Goal: Information Seeking & Learning: Find specific fact

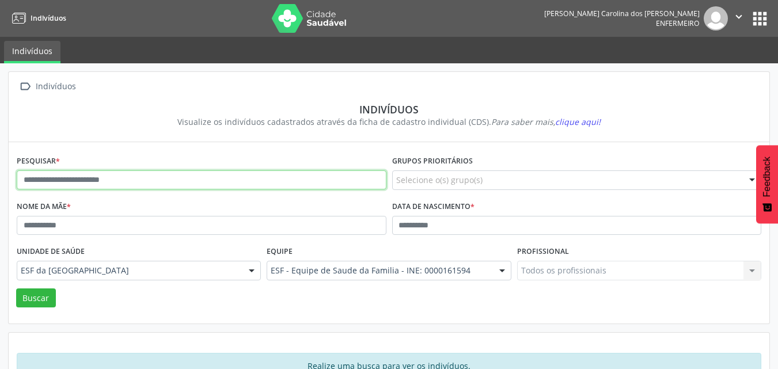
click at [317, 175] on input "text" at bounding box center [202, 180] width 370 height 20
type input "**********"
click at [16, 289] on button "Buscar" at bounding box center [36, 299] width 40 height 20
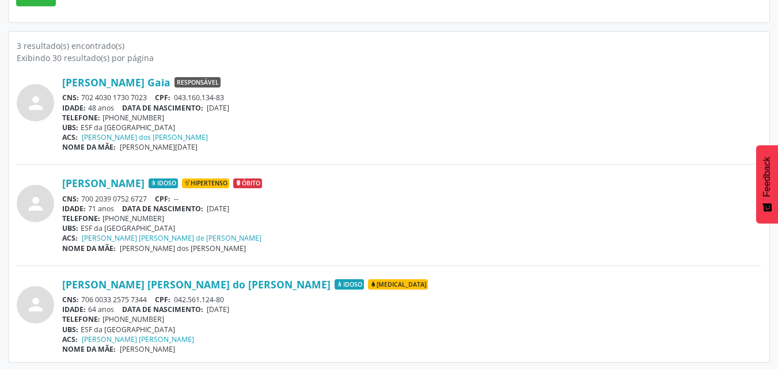
scroll to position [303, 0]
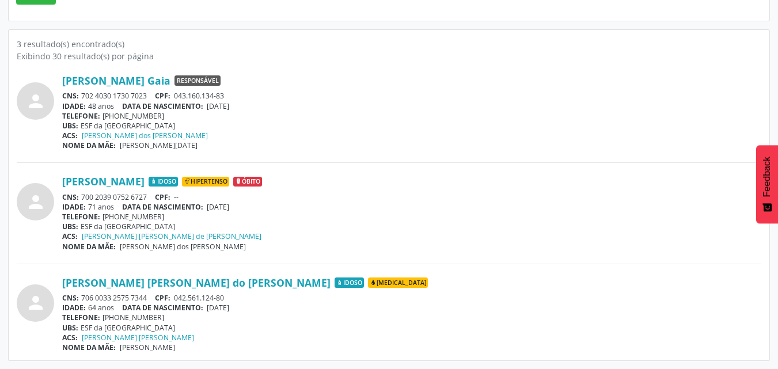
drag, startPoint x: 54, startPoint y: 282, endPoint x: 236, endPoint y: 283, distance: 182.0
click at [236, 283] on div "person [PERSON_NAME] [PERSON_NAME] do [PERSON_NAME] Idoso [MEDICAL_DATA] CNS: 7…" at bounding box center [389, 314] width 745 height 76
copy div "[PERSON_NAME] [PERSON_NAME] do [PERSON_NAME]"
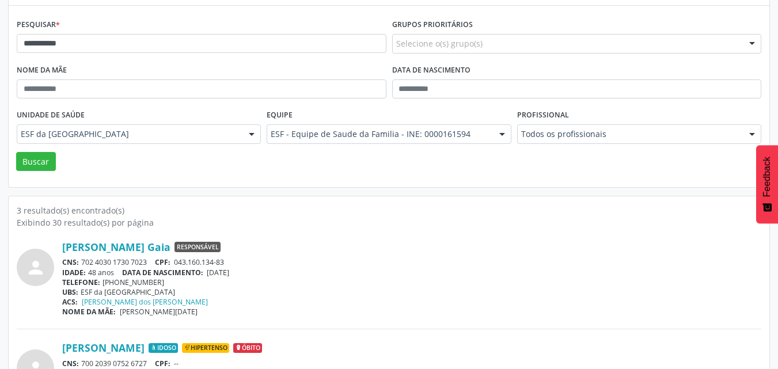
scroll to position [130, 0]
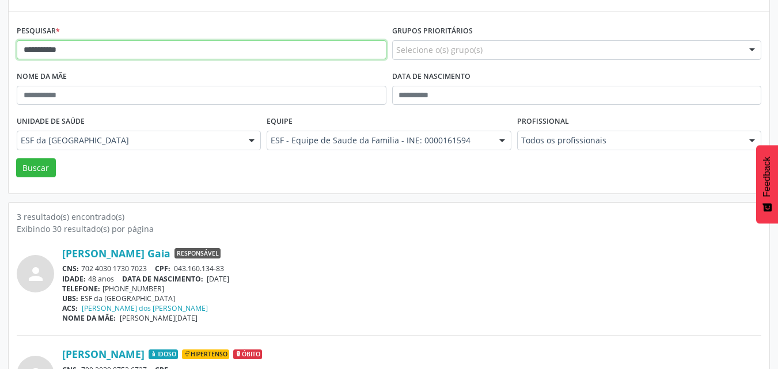
click at [121, 44] on input "**********" at bounding box center [202, 50] width 370 height 20
click at [16, 158] on button "Buscar" at bounding box center [36, 168] width 40 height 20
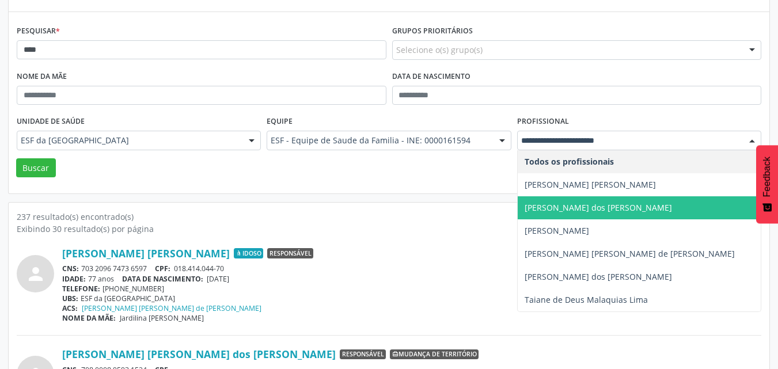
click at [563, 207] on span "[PERSON_NAME] dos [PERSON_NAME]" at bounding box center [598, 207] width 147 height 11
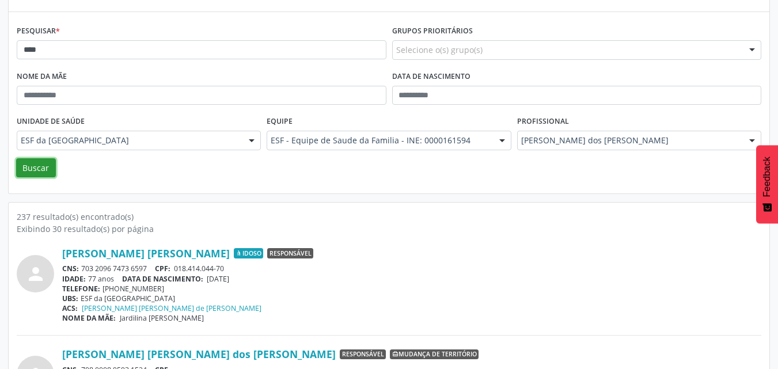
click at [38, 168] on button "Buscar" at bounding box center [36, 168] width 40 height 20
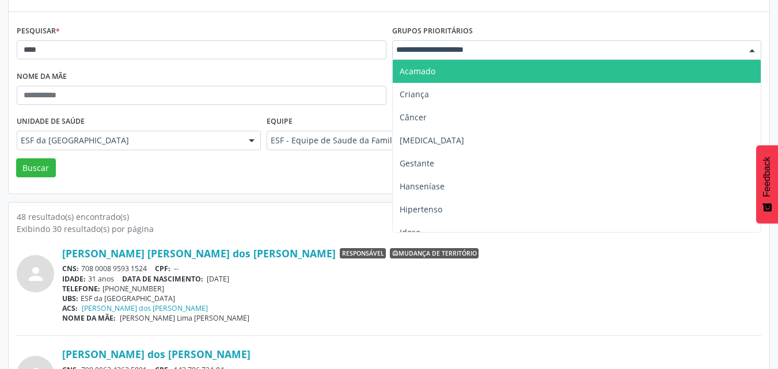
click at [490, 52] on div at bounding box center [577, 50] width 370 height 20
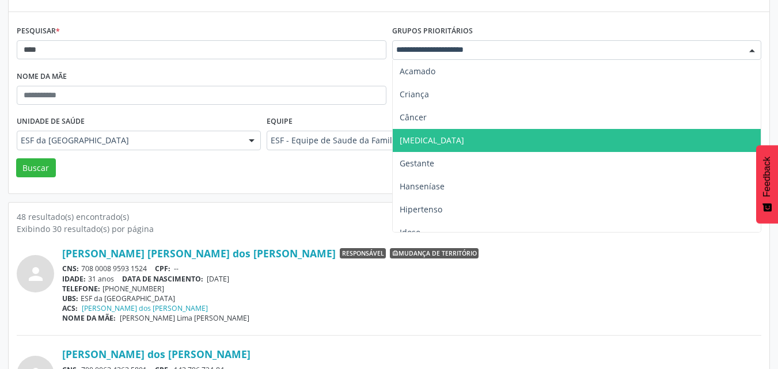
click at [455, 137] on span "[MEDICAL_DATA]" at bounding box center [577, 140] width 369 height 23
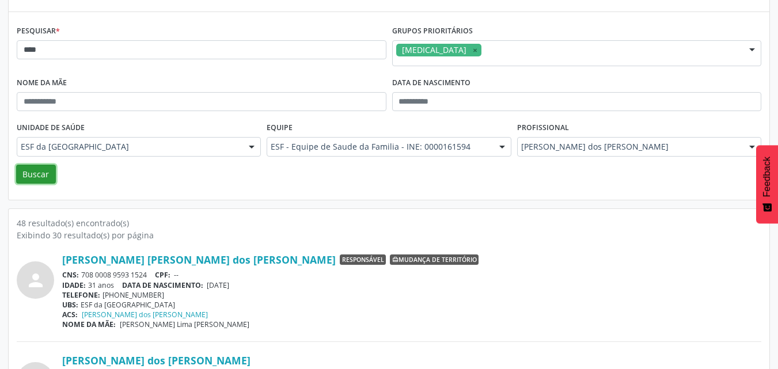
click at [47, 173] on button "Buscar" at bounding box center [36, 175] width 40 height 20
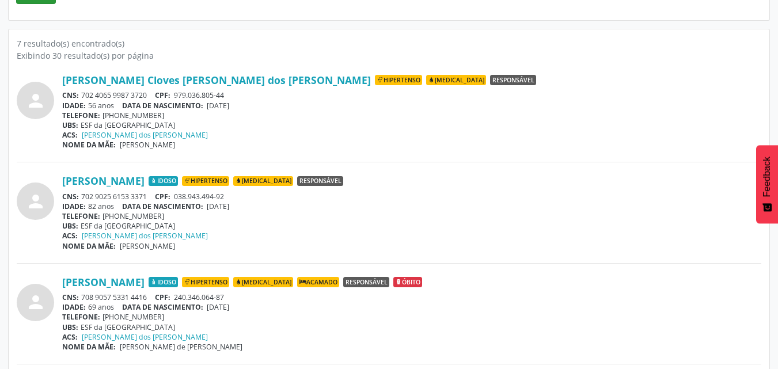
scroll to position [252, 0]
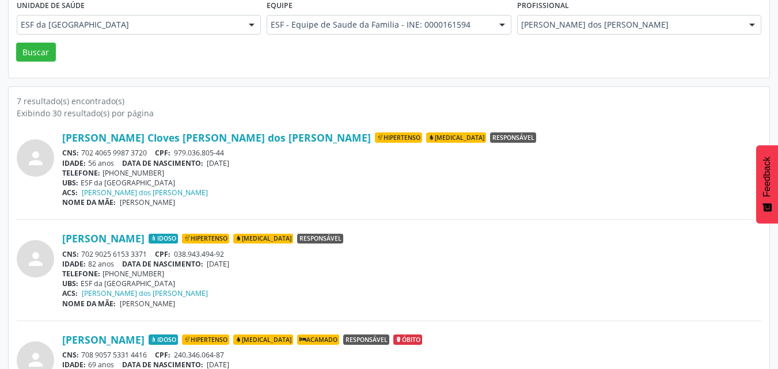
drag, startPoint x: 54, startPoint y: 237, endPoint x: 167, endPoint y: 232, distance: 113.6
click at [167, 232] on div "person [PERSON_NAME] Idoso Hipertenso [MEDICAL_DATA] Responsável CNS: 702 9025 …" at bounding box center [389, 270] width 745 height 76
copy div "[PERSON_NAME]"
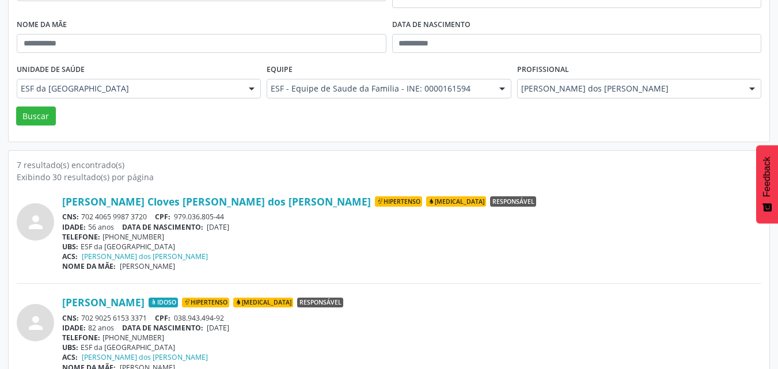
scroll to position [137, 0]
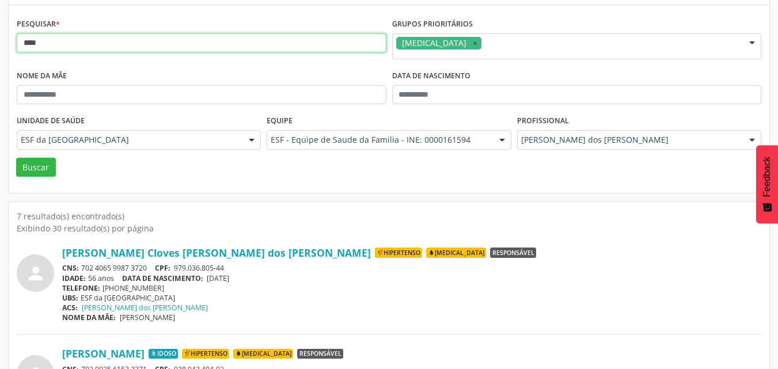
click at [196, 44] on input "****" at bounding box center [202, 43] width 370 height 20
type input "**********"
click at [16, 158] on button "Buscar" at bounding box center [36, 168] width 40 height 20
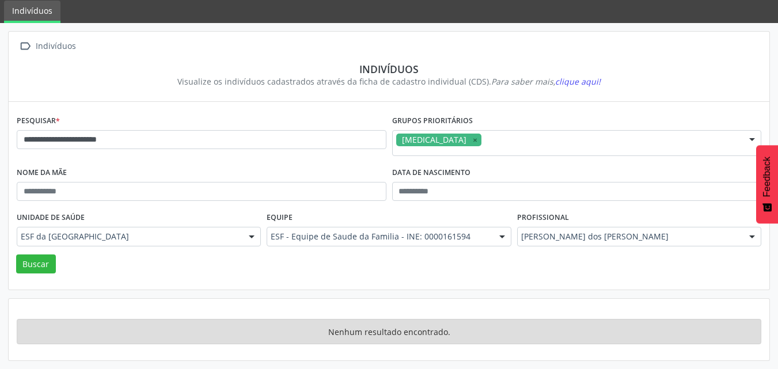
scroll to position [40, 0]
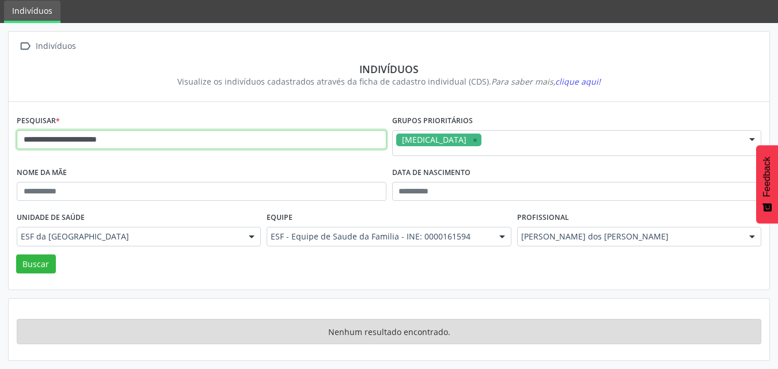
click at [263, 144] on input "**********" at bounding box center [202, 140] width 370 height 20
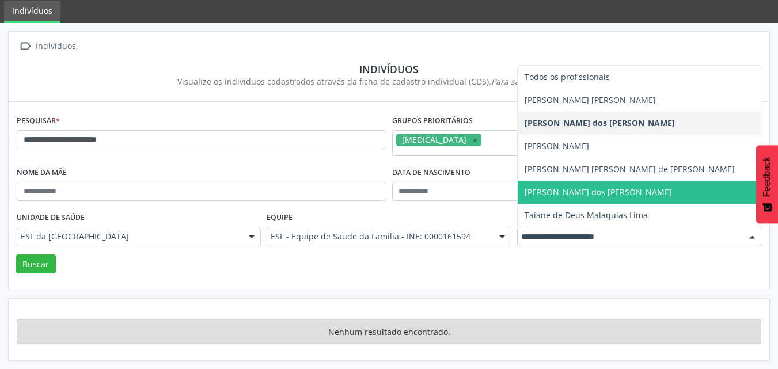
click at [549, 190] on span "[PERSON_NAME] dos [PERSON_NAME]" at bounding box center [598, 192] width 147 height 11
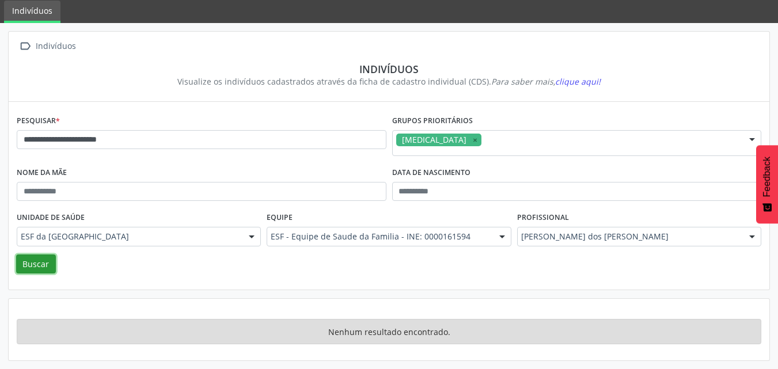
click at [48, 266] on button "Buscar" at bounding box center [36, 265] width 40 height 20
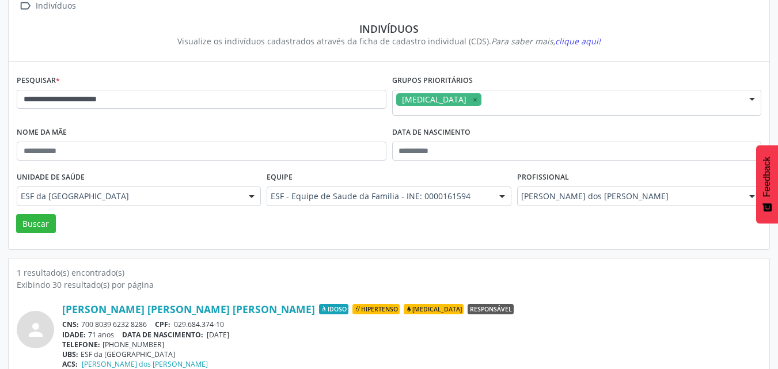
scroll to position [107, 0]
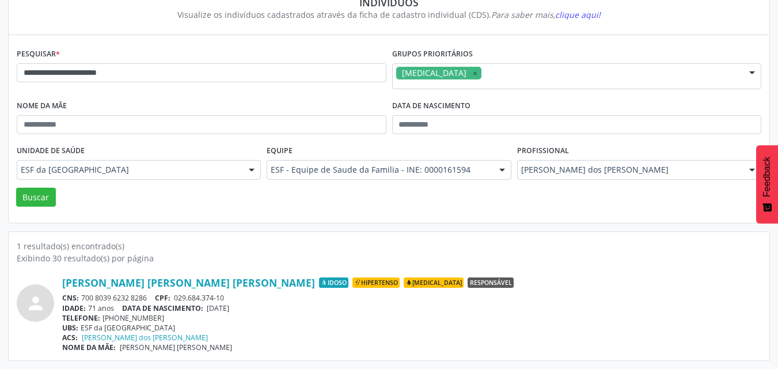
drag, startPoint x: 55, startPoint y: 277, endPoint x: 238, endPoint y: 282, distance: 183.8
click at [238, 282] on div "person [PERSON_NAME] [PERSON_NAME] [PERSON_NAME] Idoso Hipertenso [MEDICAL_DATA…" at bounding box center [389, 314] width 745 height 76
click at [170, 300] on span "CPF:" at bounding box center [163, 298] width 16 height 10
drag, startPoint x: 176, startPoint y: 297, endPoint x: 228, endPoint y: 295, distance: 52.4
click at [228, 295] on div "CNS: 700 8039 6232 8286 CPF: 029.684.374-10" at bounding box center [411, 298] width 699 height 10
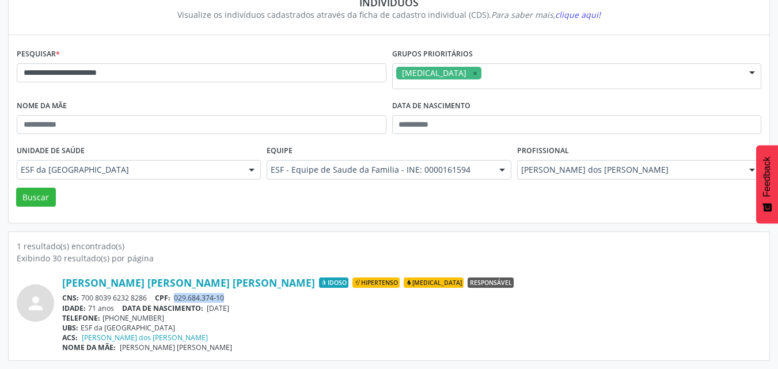
copy span "029.684.374-10"
